Goal: Information Seeking & Learning: Learn about a topic

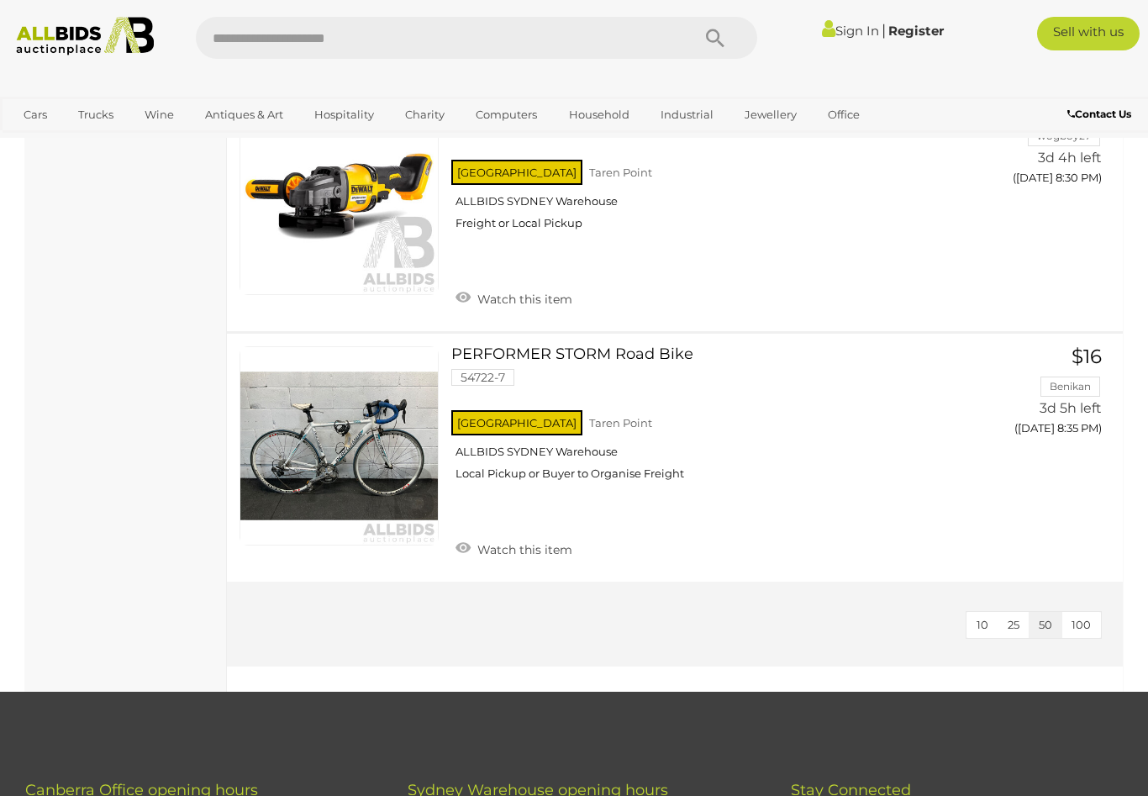
scroll to position [5417, 0]
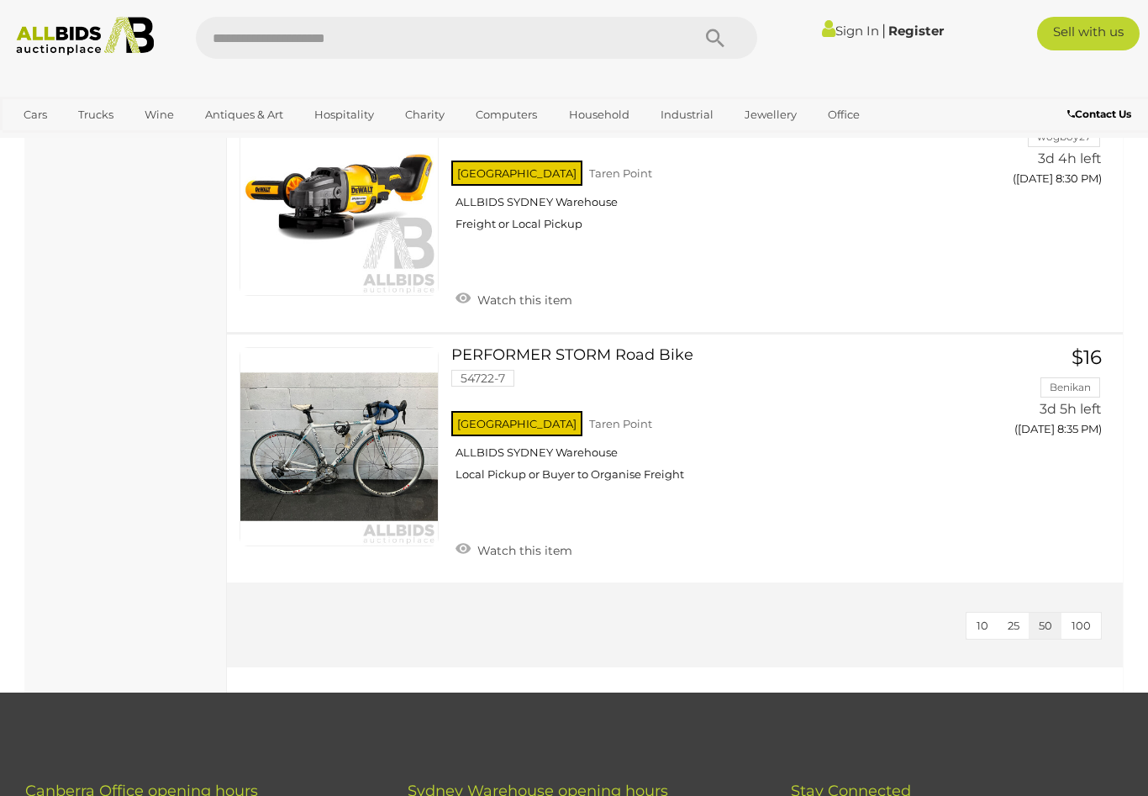
click at [1088, 618] on span "100" at bounding box center [1080, 624] width 19 height 13
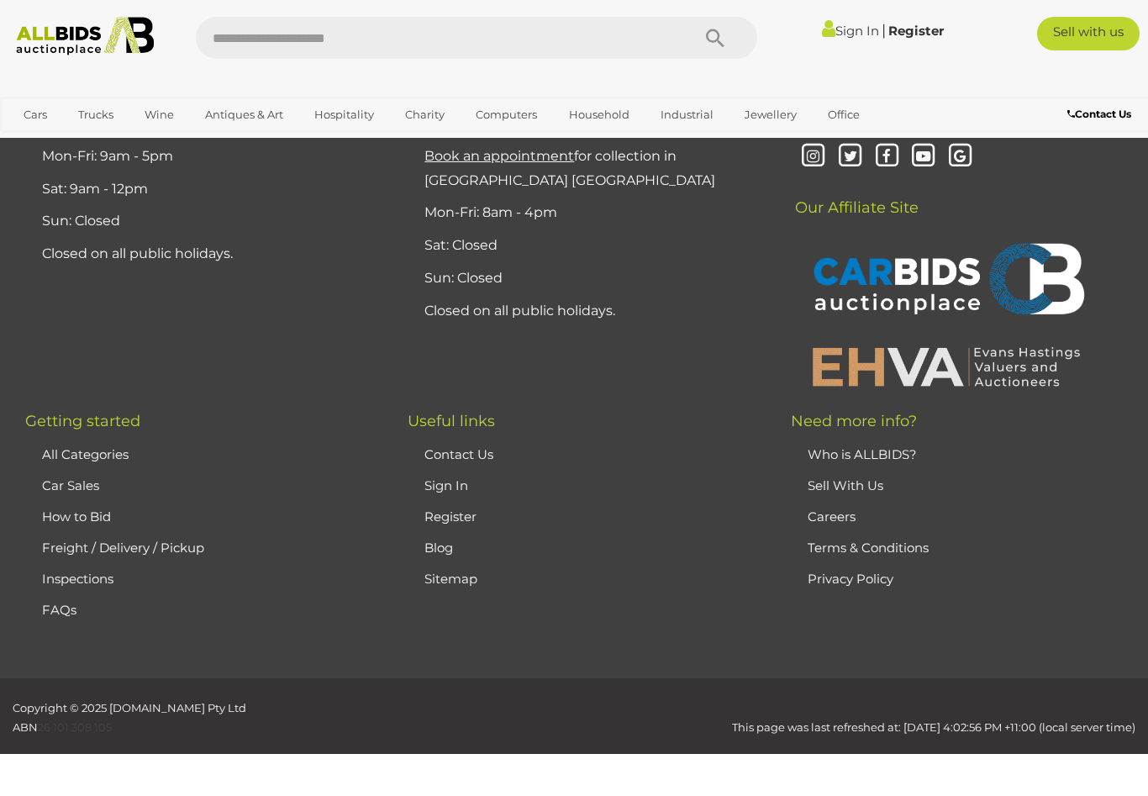
scroll to position [257, 0]
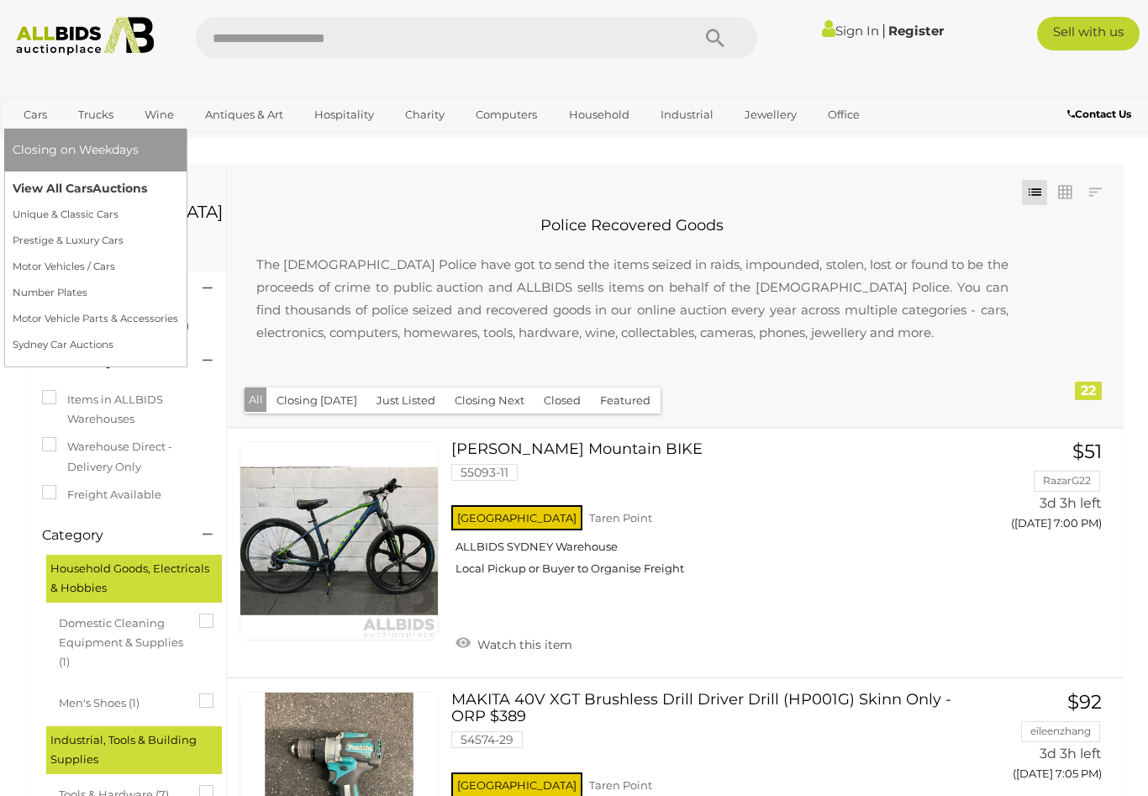
click at [33, 191] on link "View All Cars Auctions" at bounding box center [96, 189] width 166 height 26
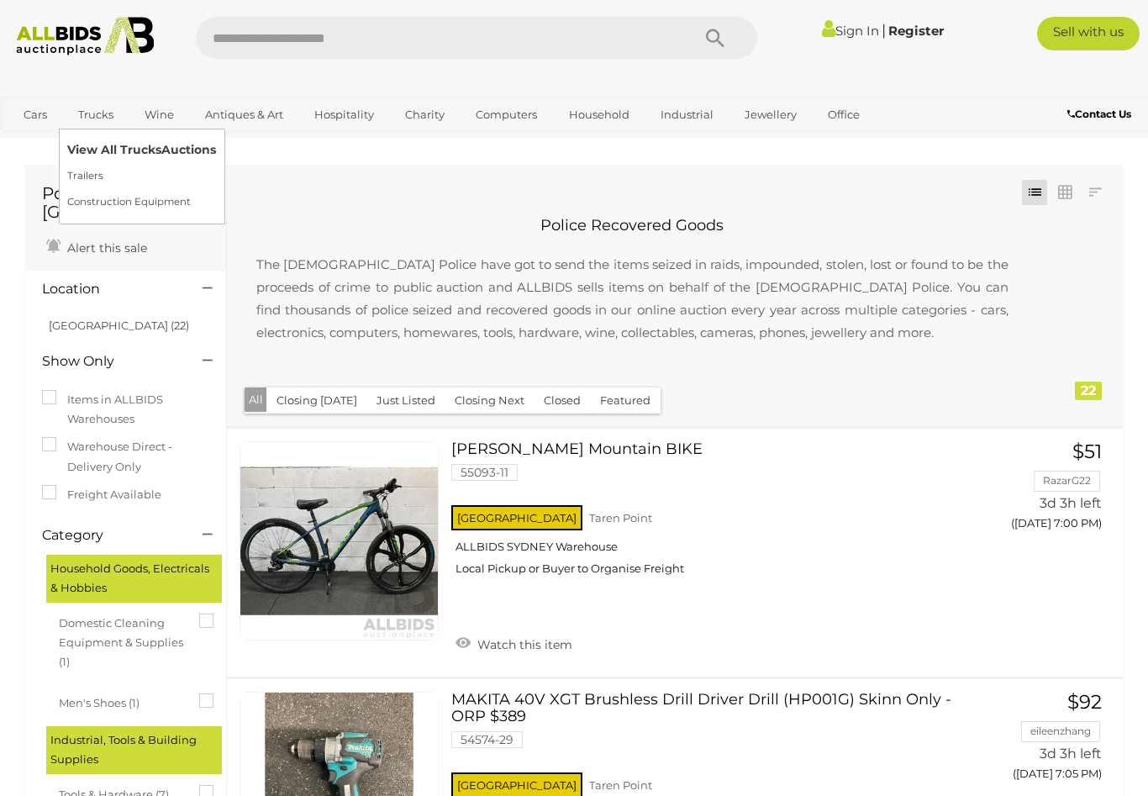
click at [111, 148] on link "View All Trucks Auctions" at bounding box center [141, 150] width 149 height 26
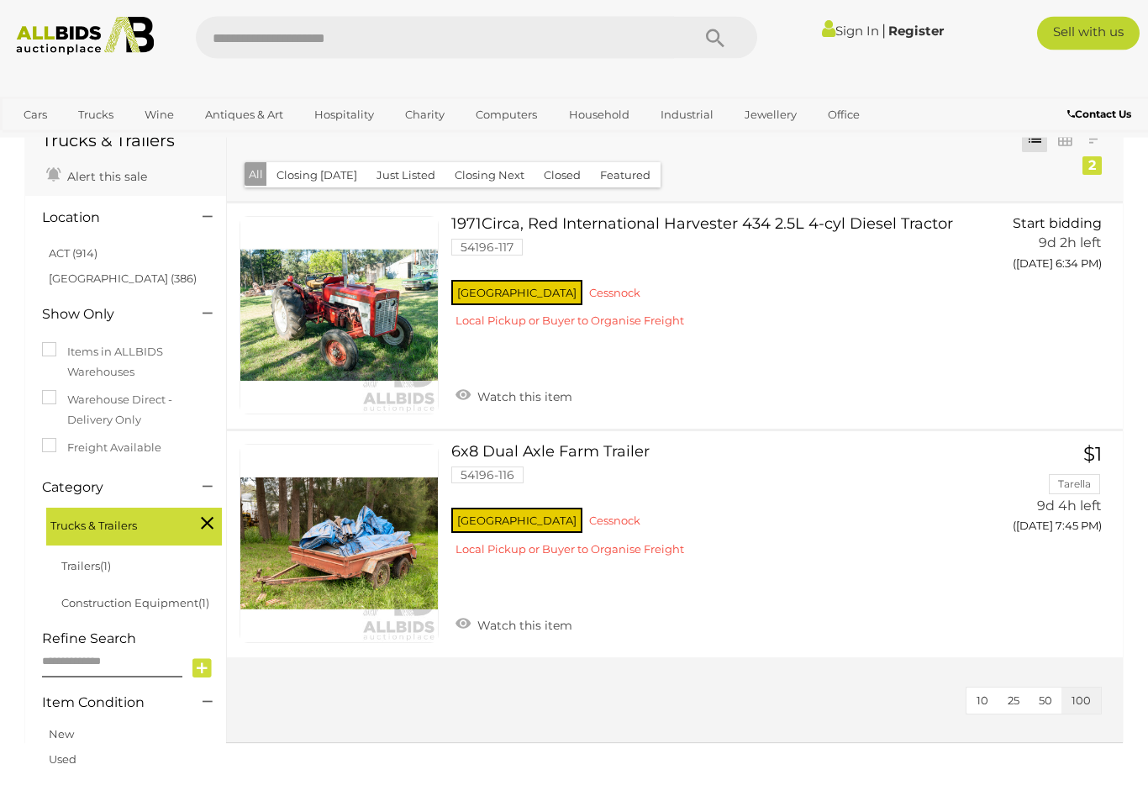
scroll to position [81, 0]
